Goal: Information Seeking & Learning: Learn about a topic

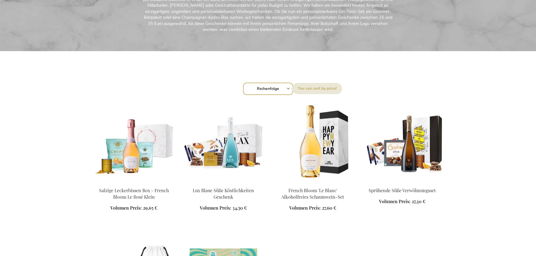
scroll to position [141, 0]
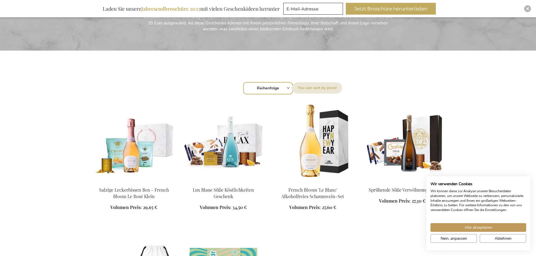
click at [288, 88] on div "Sortieren nach Reihenfolge Best Sellers Am meisten angesehen [GEOGRAPHIC_DATA] …" at bounding box center [267, 87] width 343 height 13
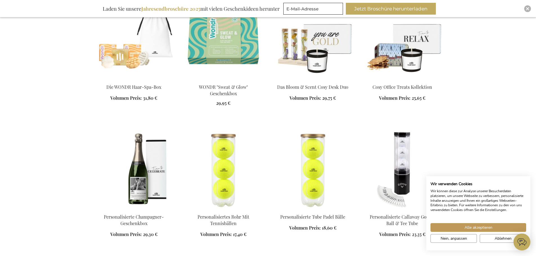
scroll to position [394, 0]
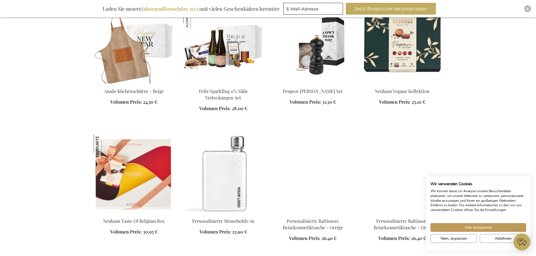
scroll to position [759, 0]
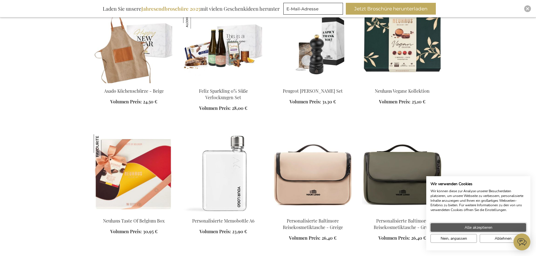
click at [486, 231] on button "Alle akzeptieren" at bounding box center [478, 227] width 96 height 9
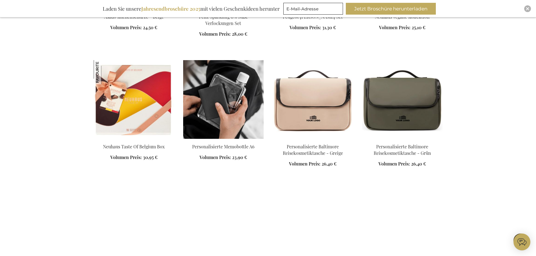
scroll to position [900, 0]
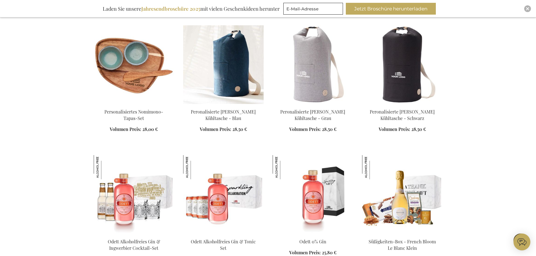
scroll to position [1209, 0]
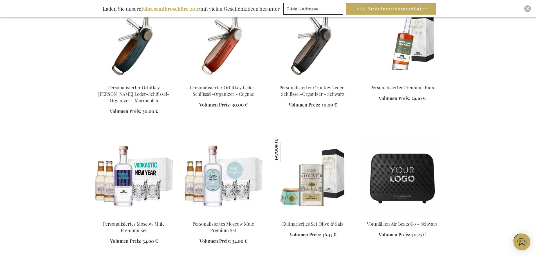
scroll to position [1547, 0]
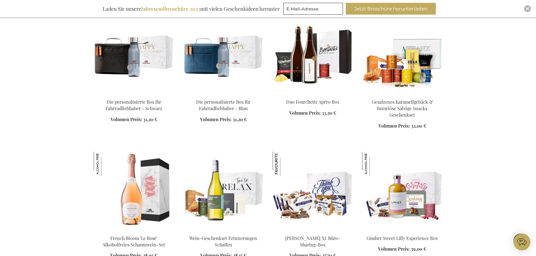
scroll to position [2053, 0]
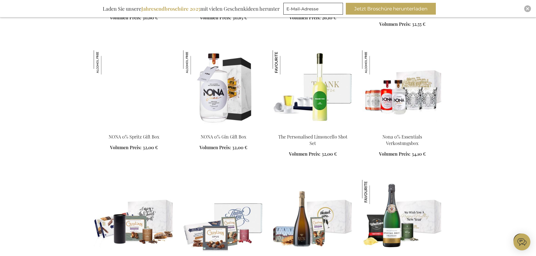
scroll to position [2418, 0]
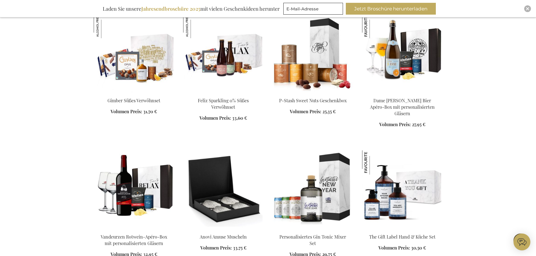
scroll to position [2756, 0]
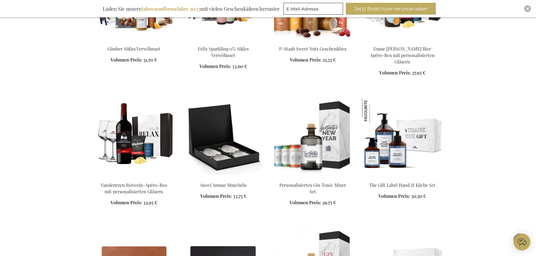
scroll to position [2896, 0]
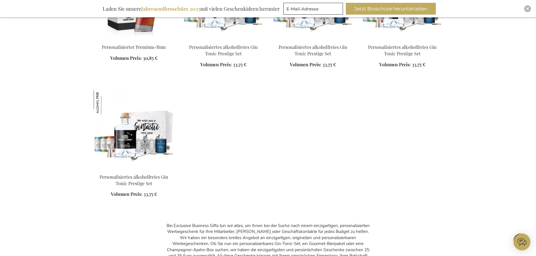
scroll to position [3712, 0]
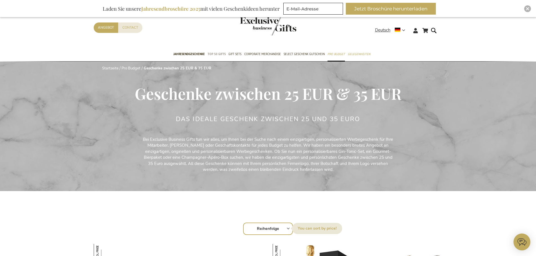
click at [212, 55] on span "TOP 50 Gifts" at bounding box center [217, 54] width 18 height 6
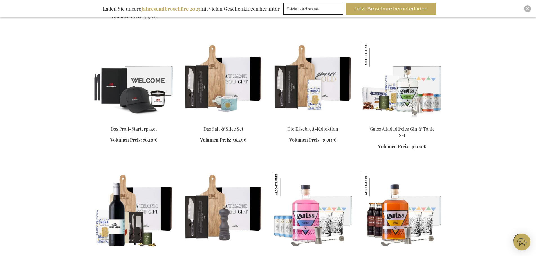
scroll to position [478, 0]
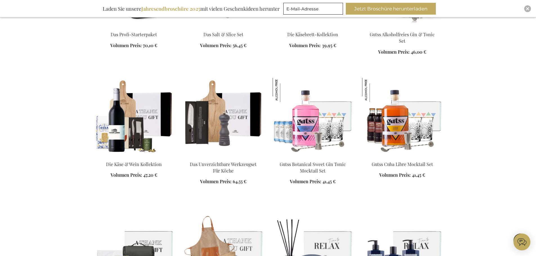
scroll to position [591, 0]
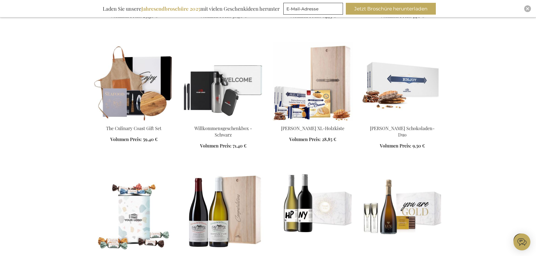
scroll to position [1237, 0]
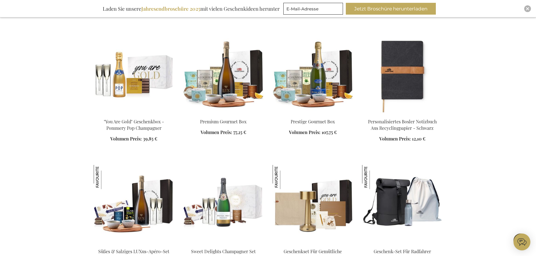
scroll to position [1519, 0]
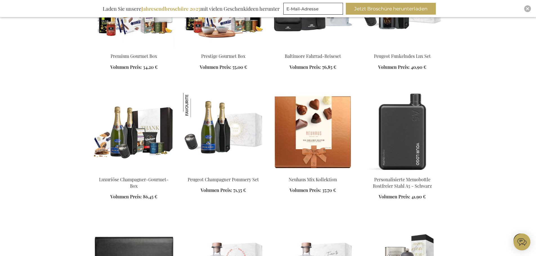
scroll to position [2109, 0]
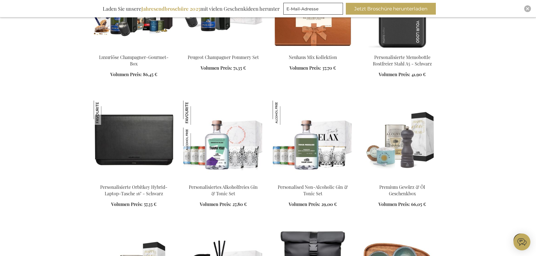
scroll to position [2222, 0]
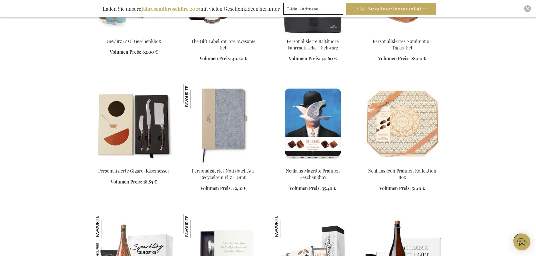
scroll to position [2503, 0]
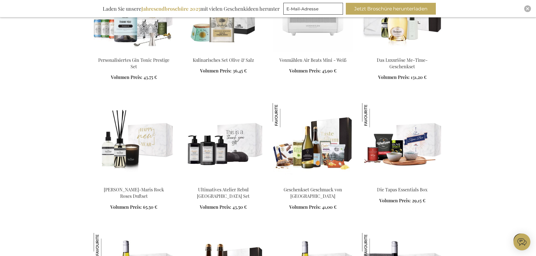
scroll to position [3262, 0]
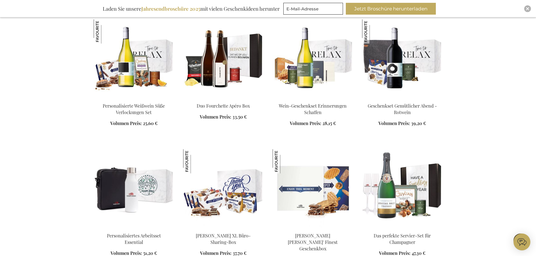
scroll to position [3543, 0]
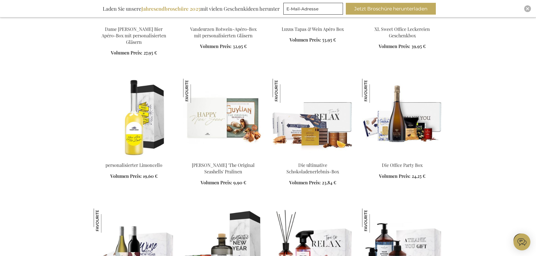
scroll to position [4078, 0]
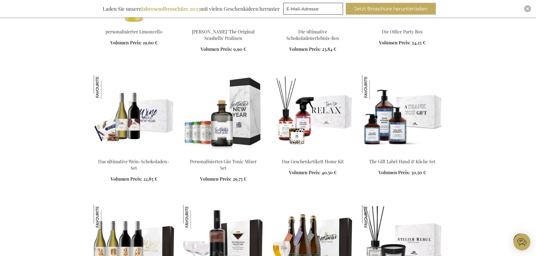
scroll to position [4246, 0]
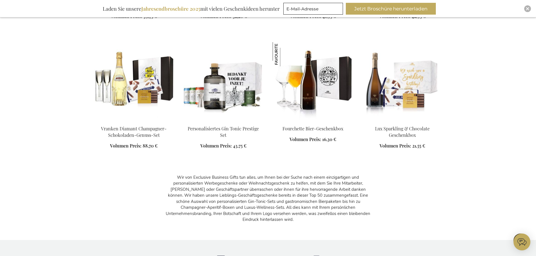
scroll to position [4415, 0]
